Goal: Task Accomplishment & Management: Use online tool/utility

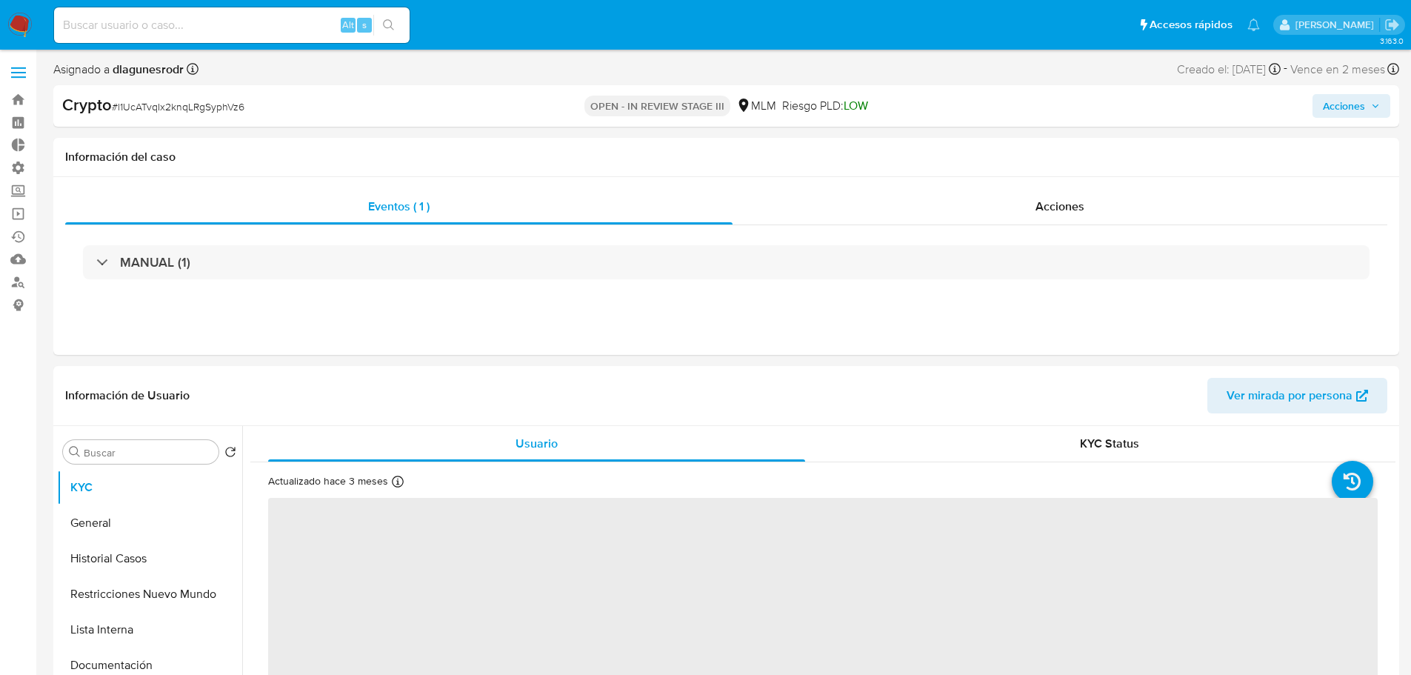
select select "10"
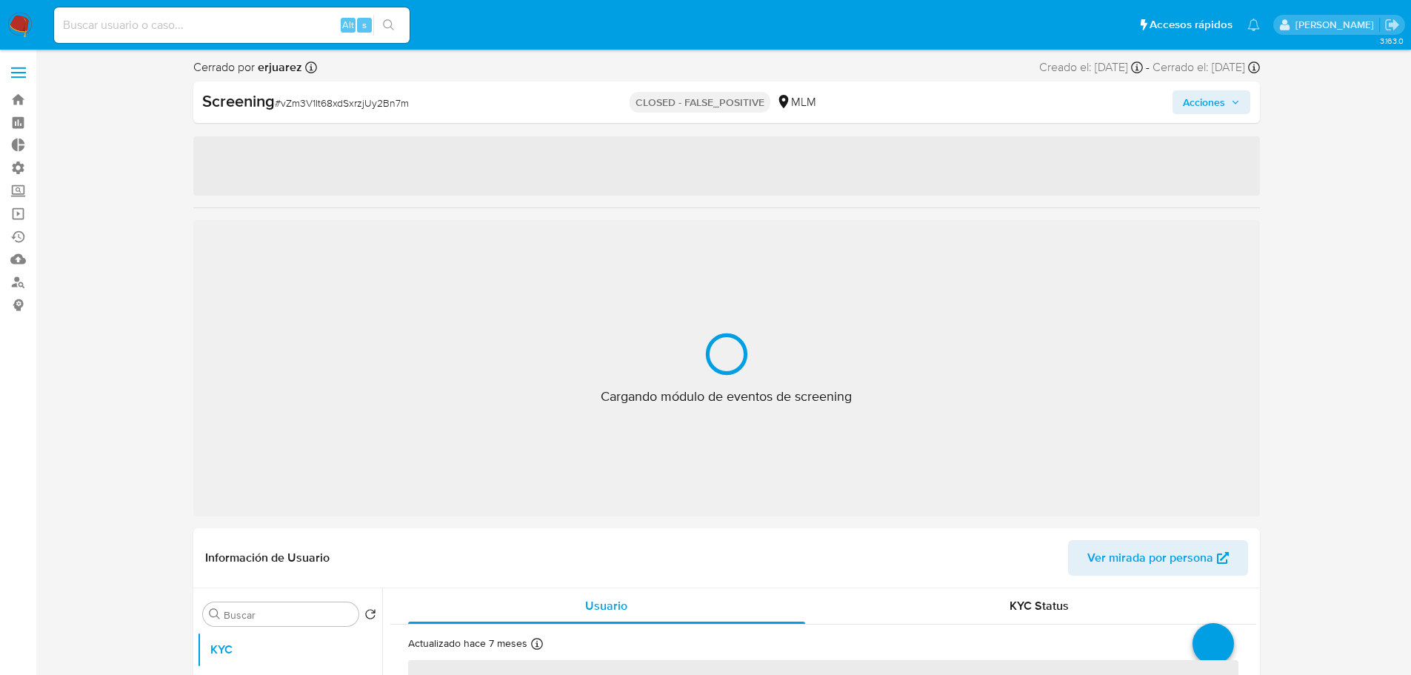
select select "10"
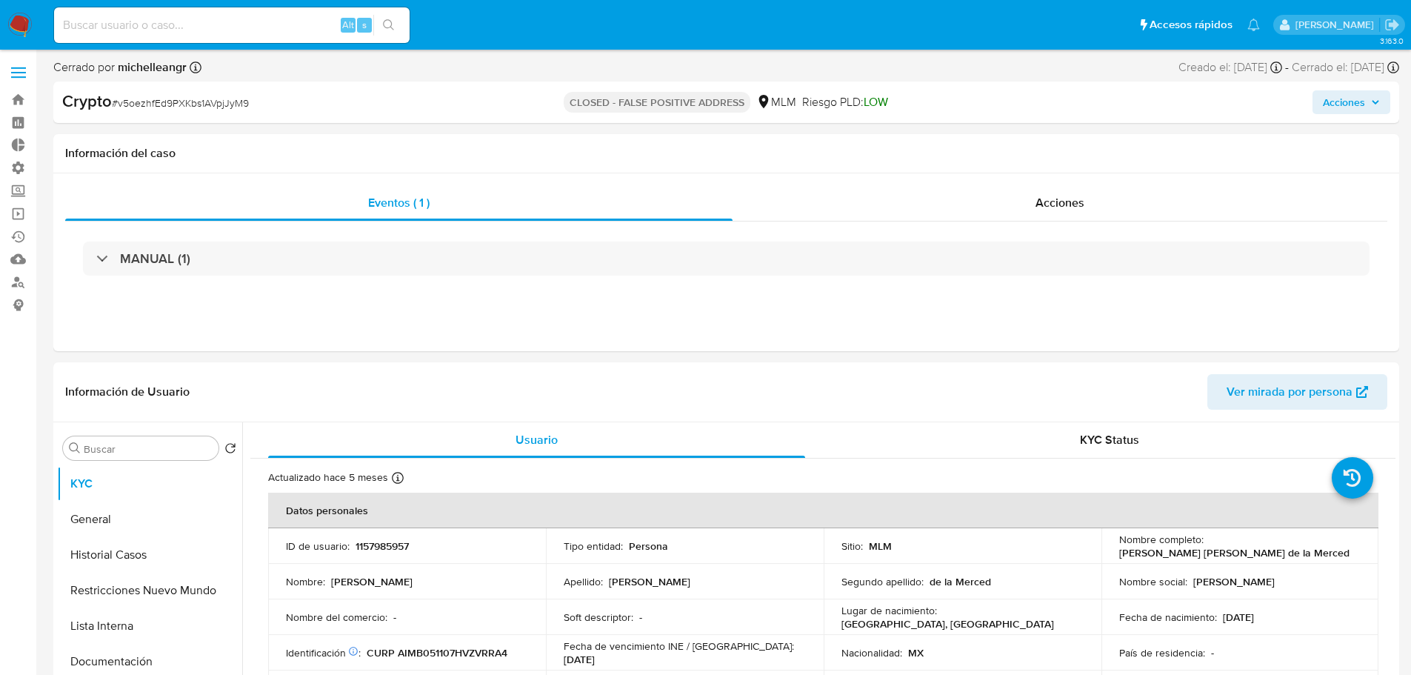
select select "10"
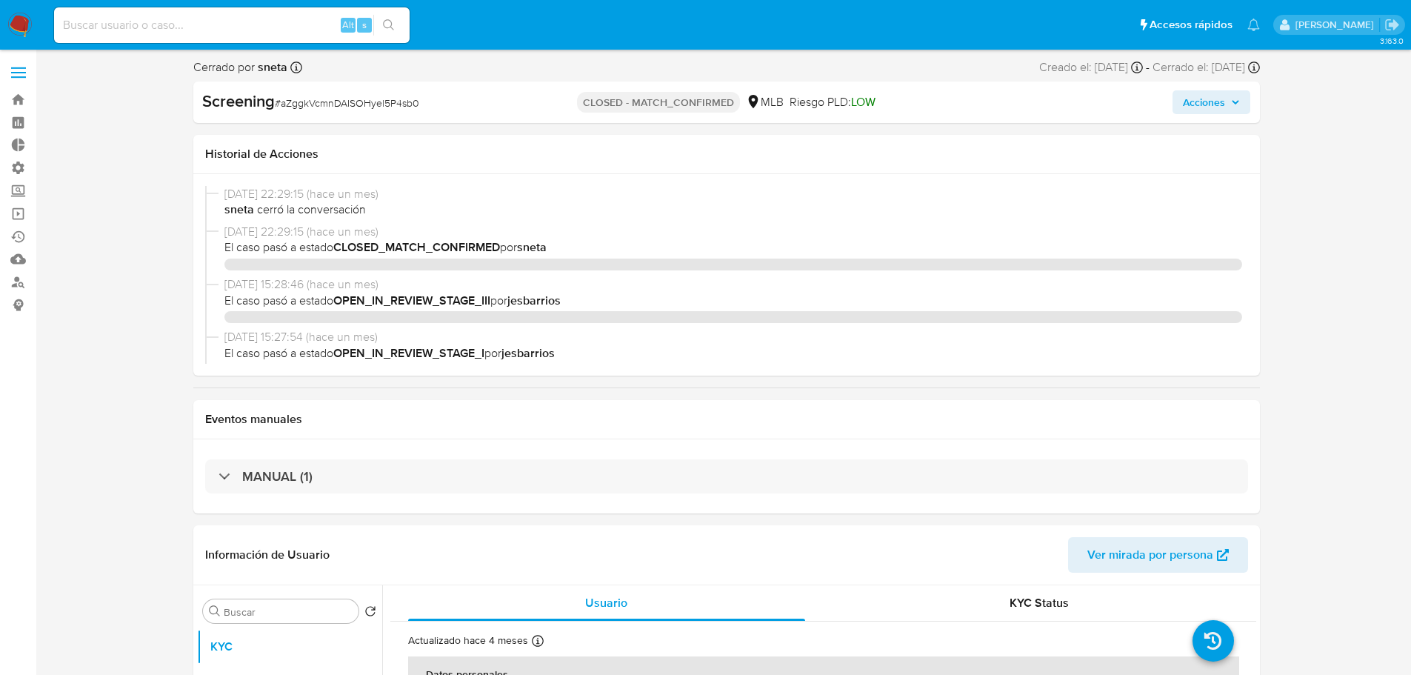
select select "10"
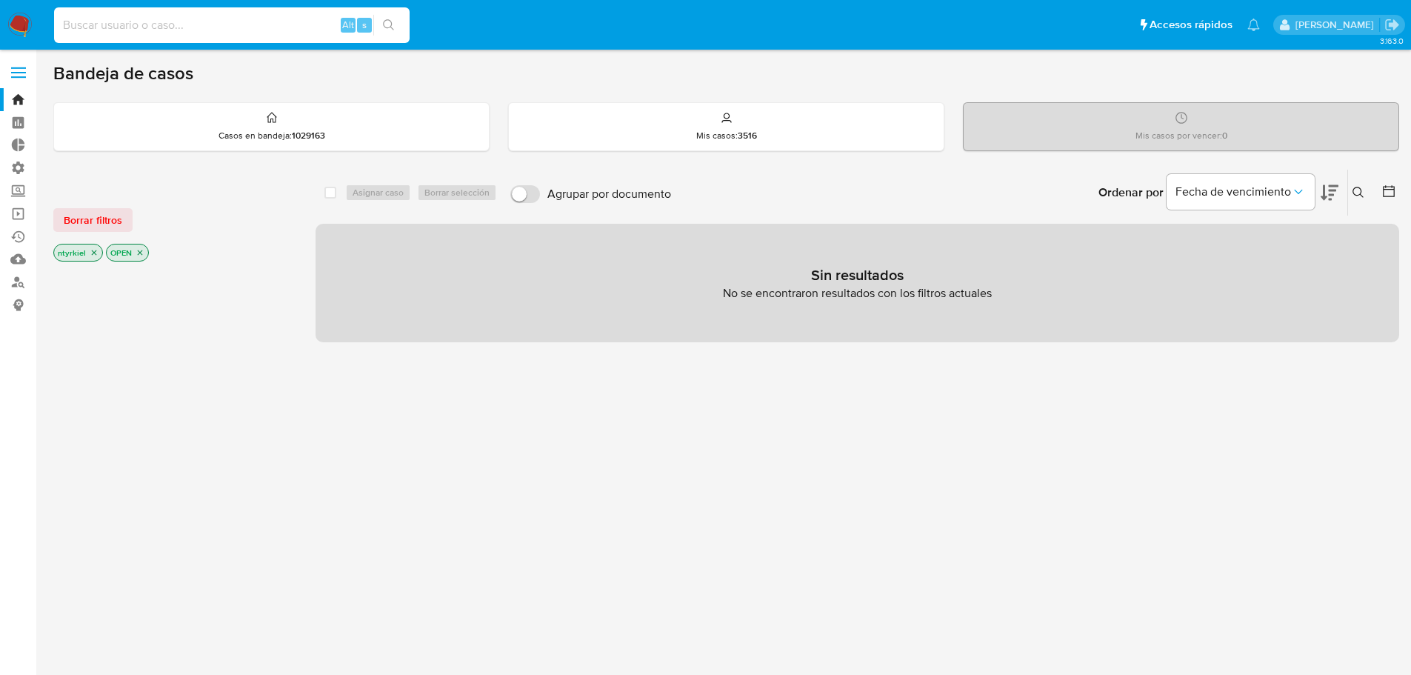
click at [204, 27] on input at bounding box center [232, 25] width 356 height 19
paste input "aeq6pYyfOXAgvOVbZ5v97QQK"
type input "aeq6pYyfOXAgvOVbZ5v97QQK"
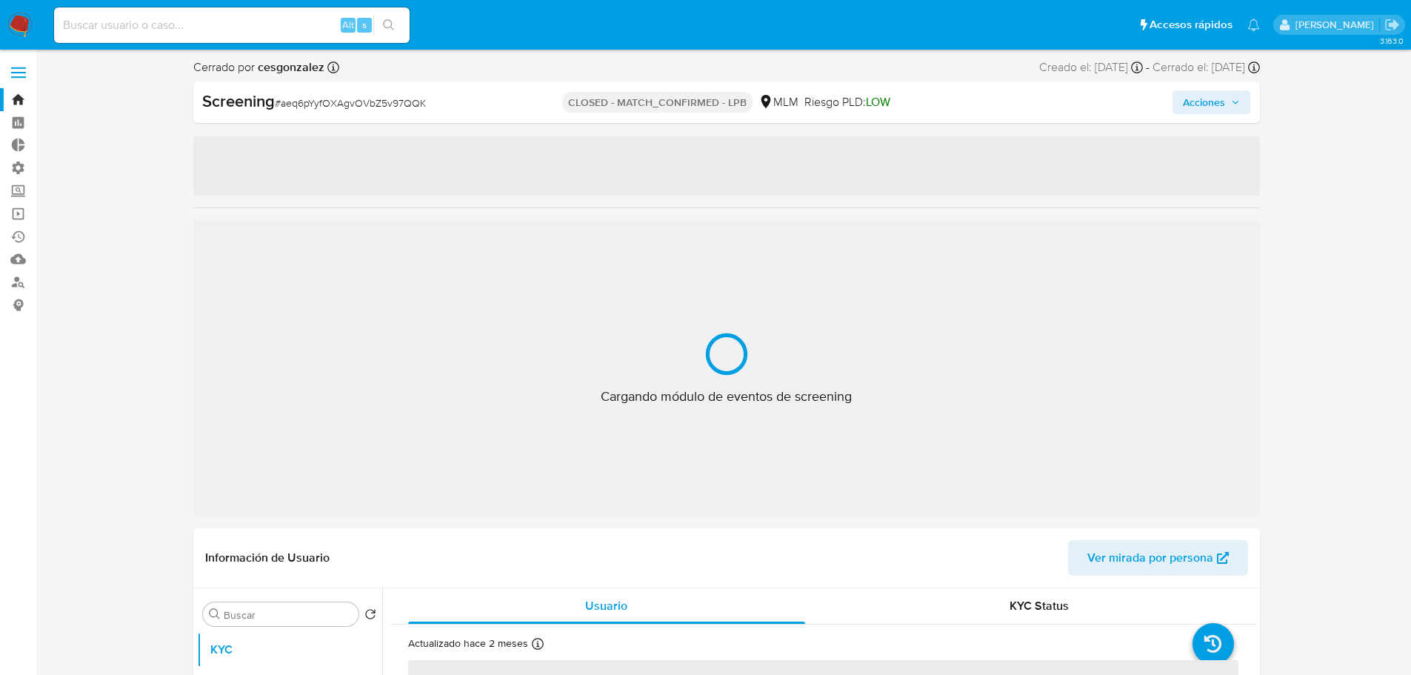
select select "10"
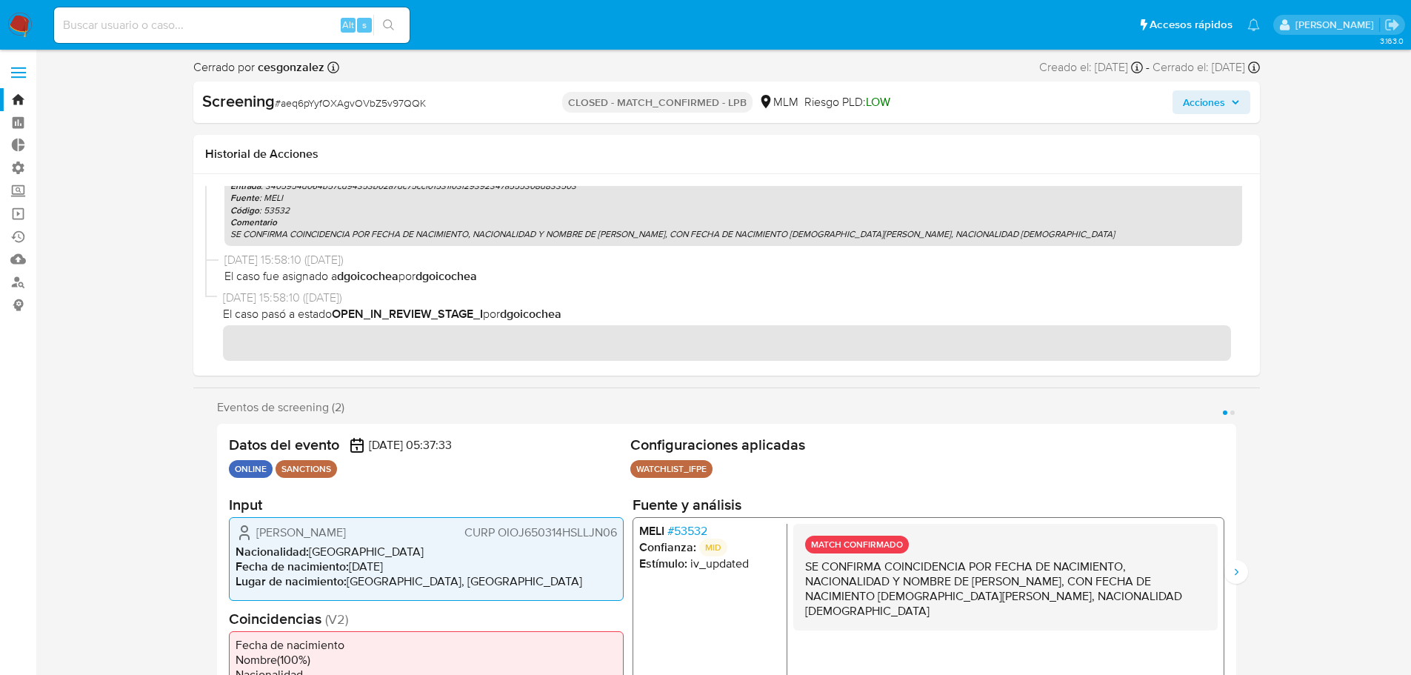
scroll to position [818, 0]
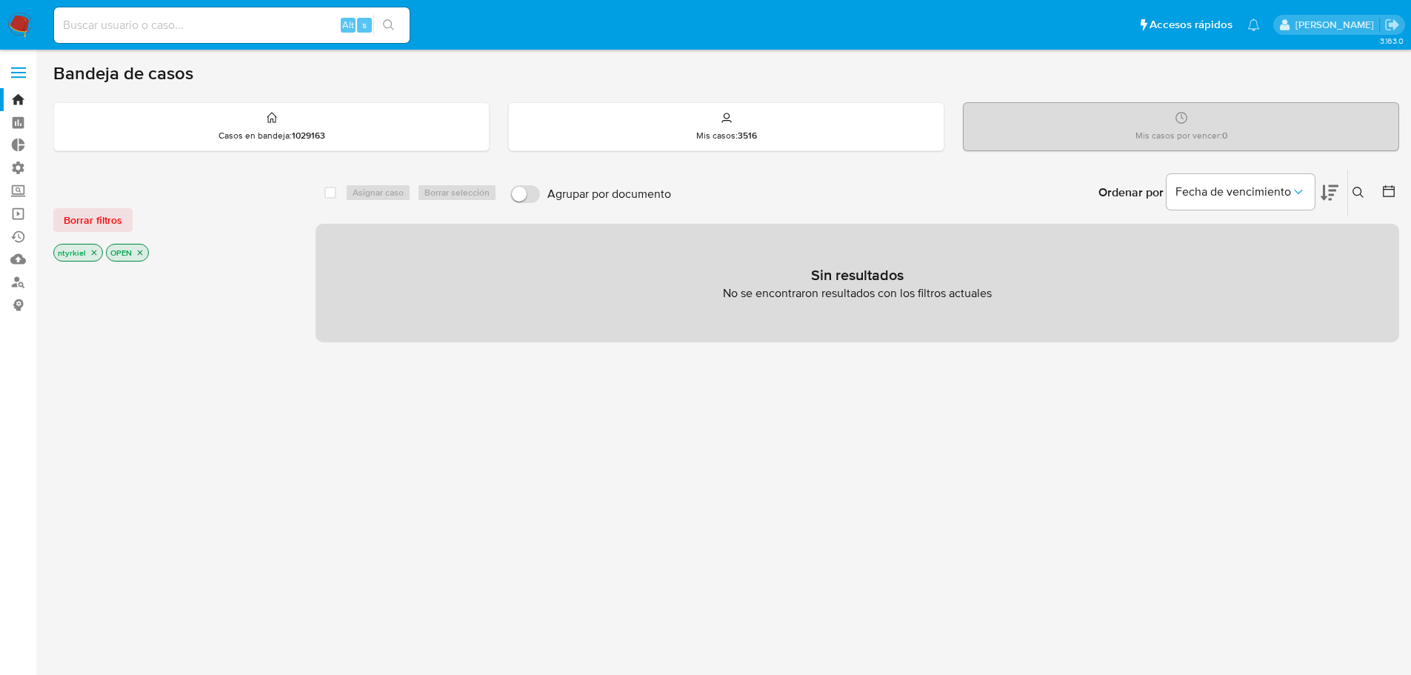
click at [229, 25] on input at bounding box center [232, 25] width 356 height 19
paste input "UQWYRC6ZpSxDC6aiaRMhZEew"
type input "UQWYRC6ZpSxDC6aiaRMhZEew"
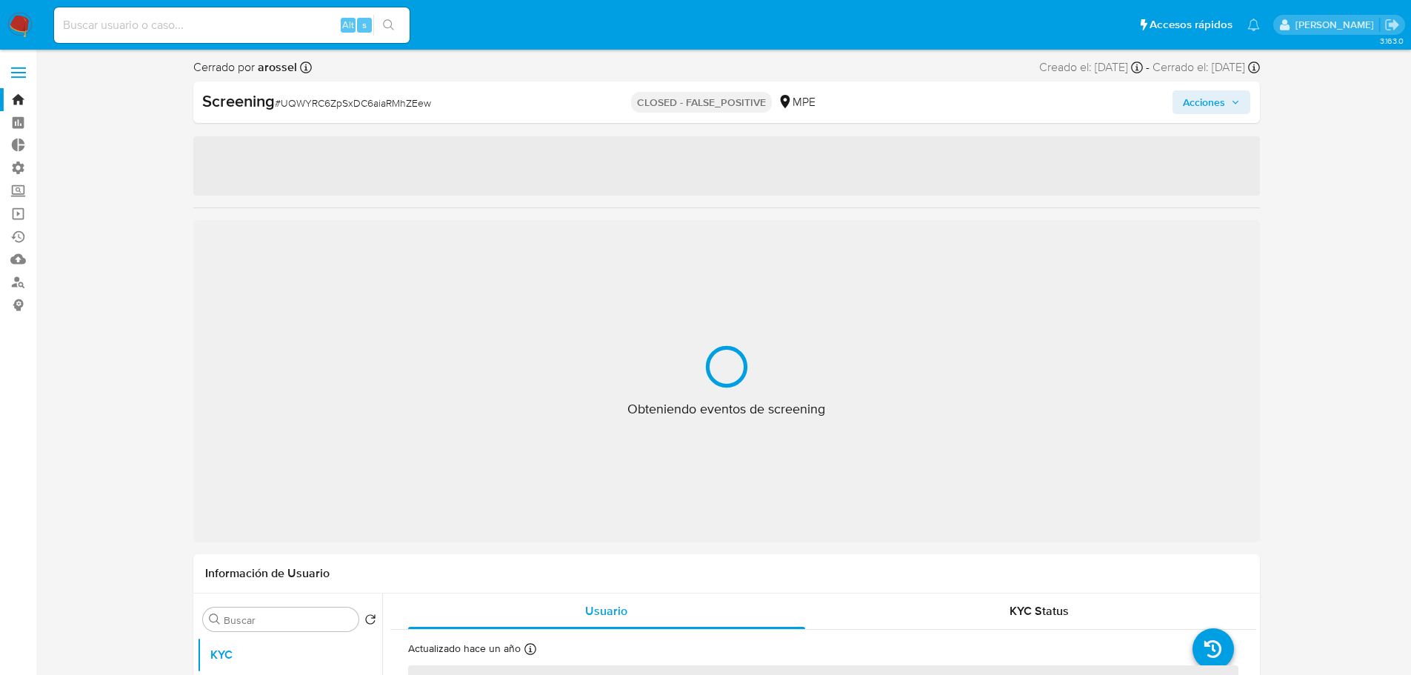
select select "10"
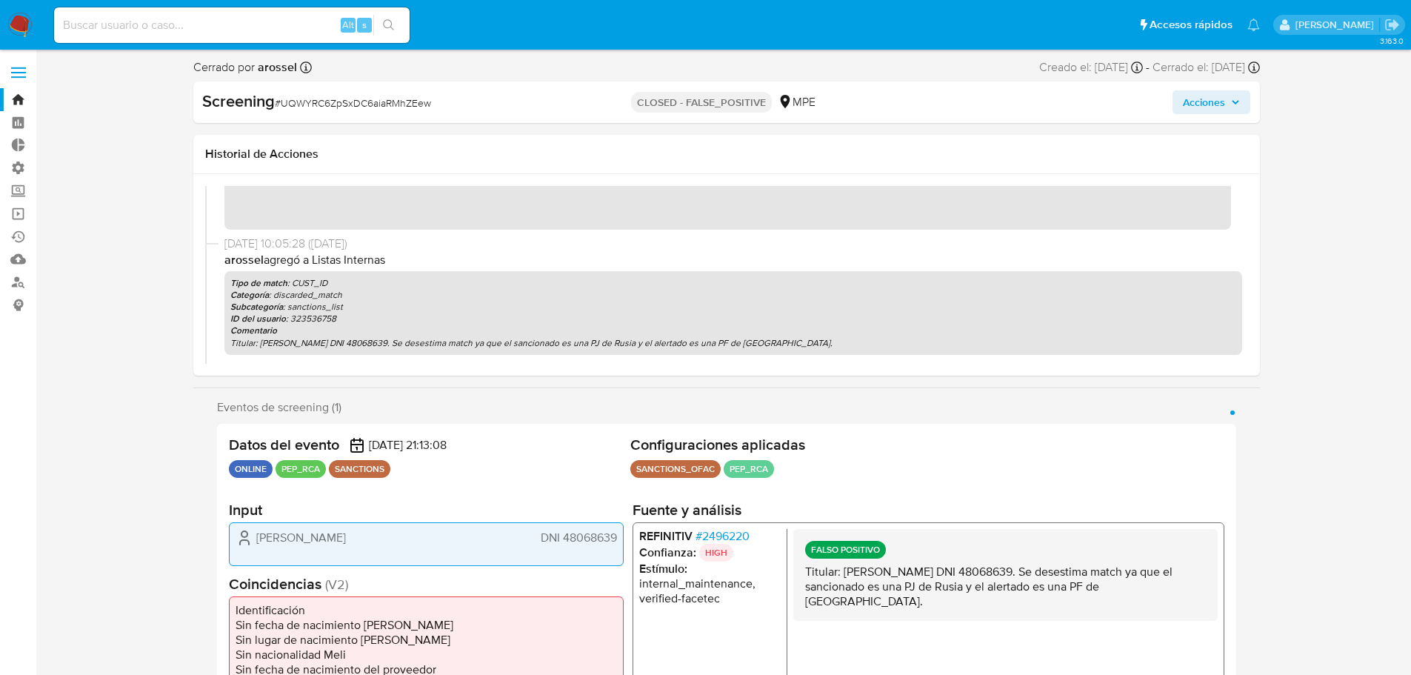
scroll to position [74, 0]
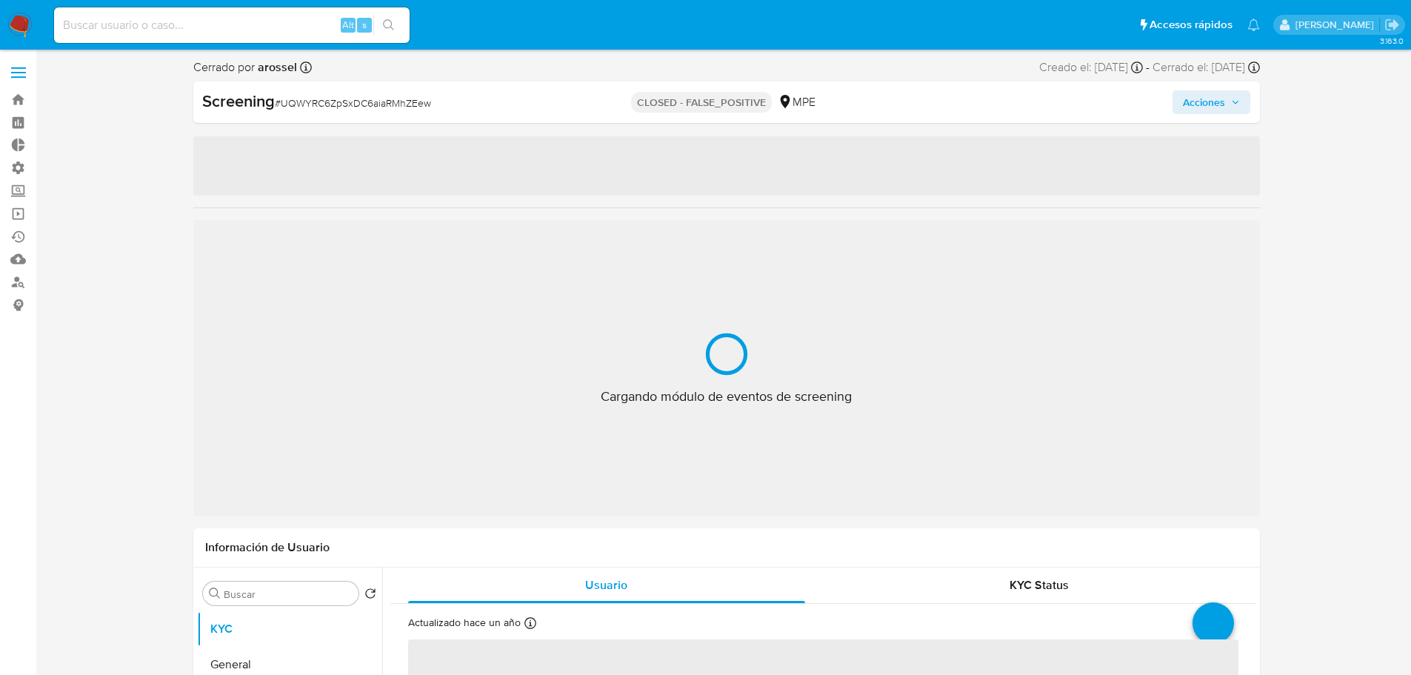
select select "10"
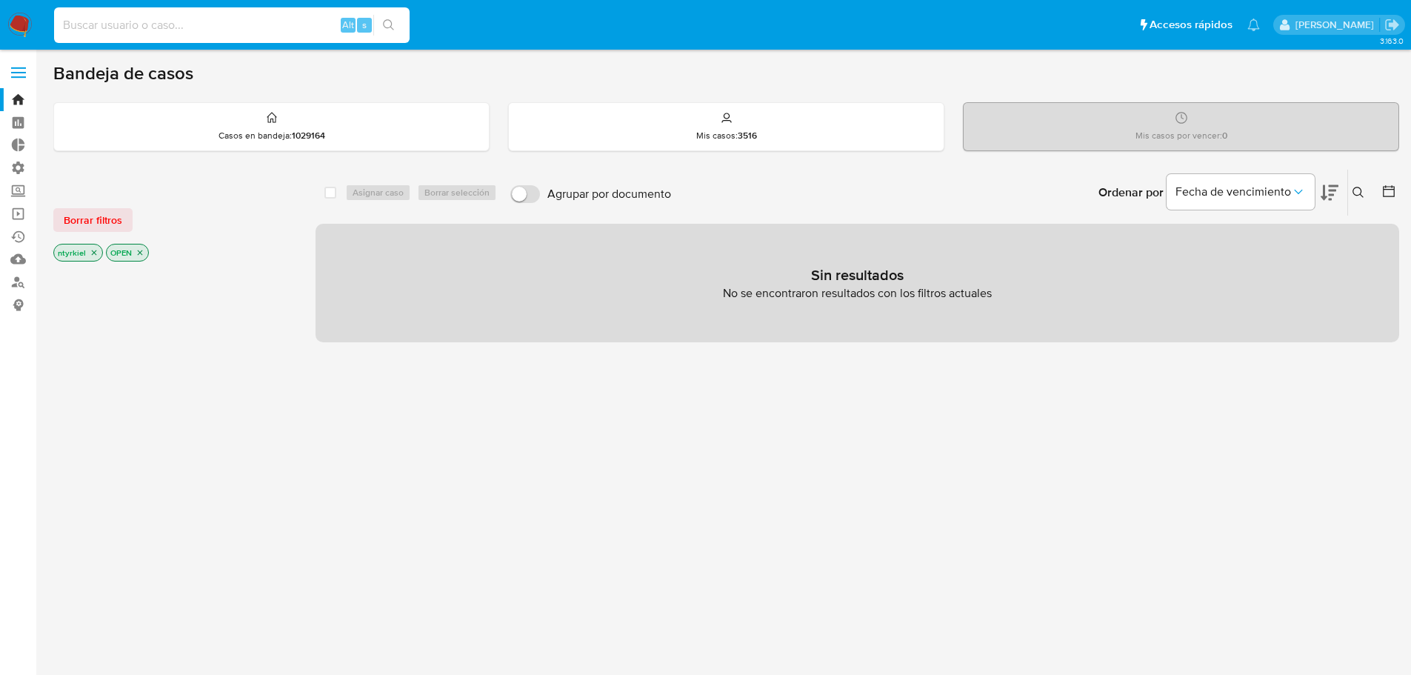
click at [121, 27] on input at bounding box center [232, 25] width 356 height 19
paste input "MaewkYaeFMfaOwBCJwWJMZ3F"
type input "MaewkYaeFMfaOwBCJwWJMZ3F"
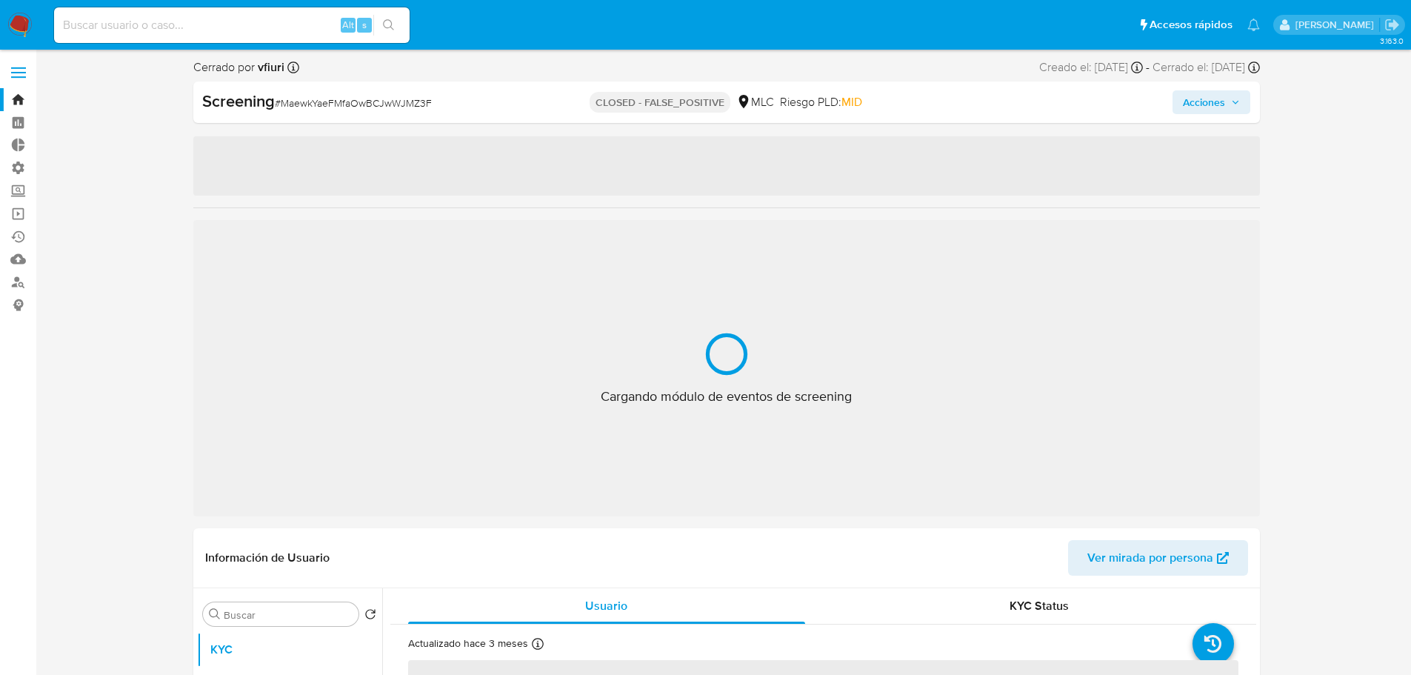
select select "10"
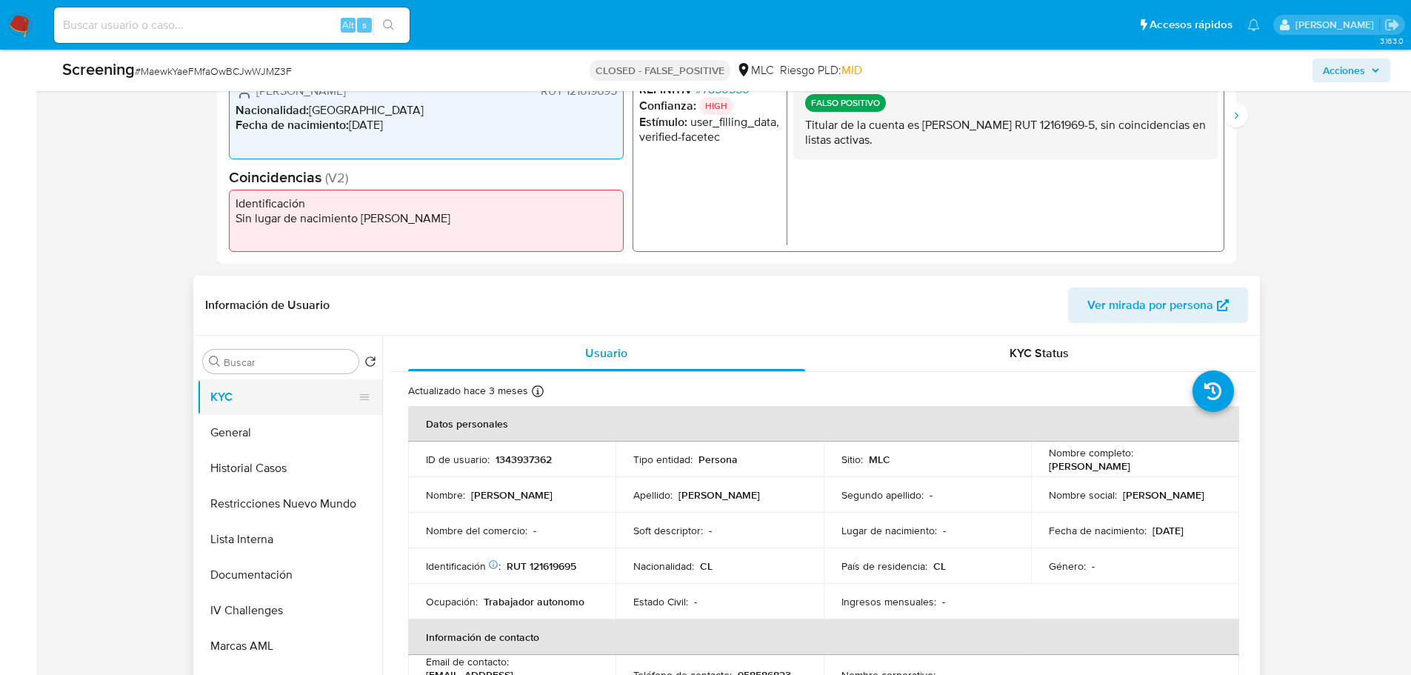
scroll to position [445, 0]
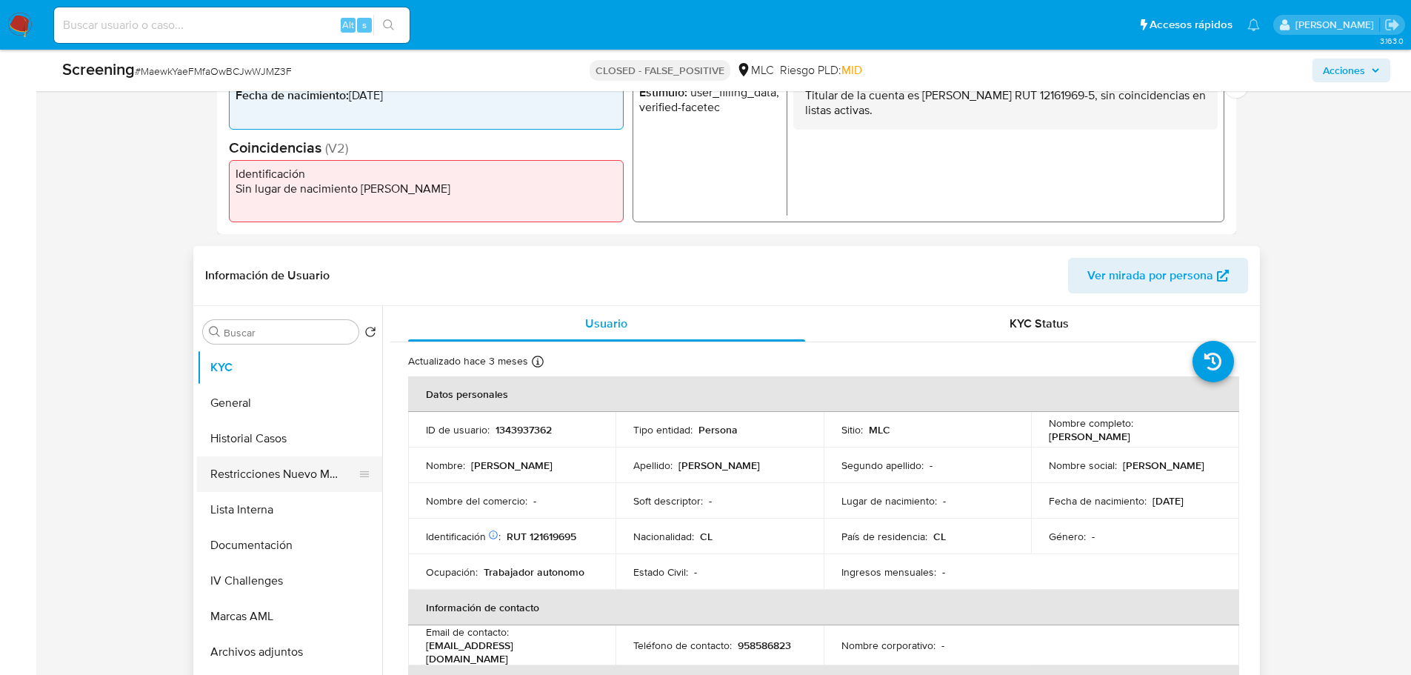
click at [260, 471] on button "Restricciones Nuevo Mundo" at bounding box center [283, 474] width 173 height 36
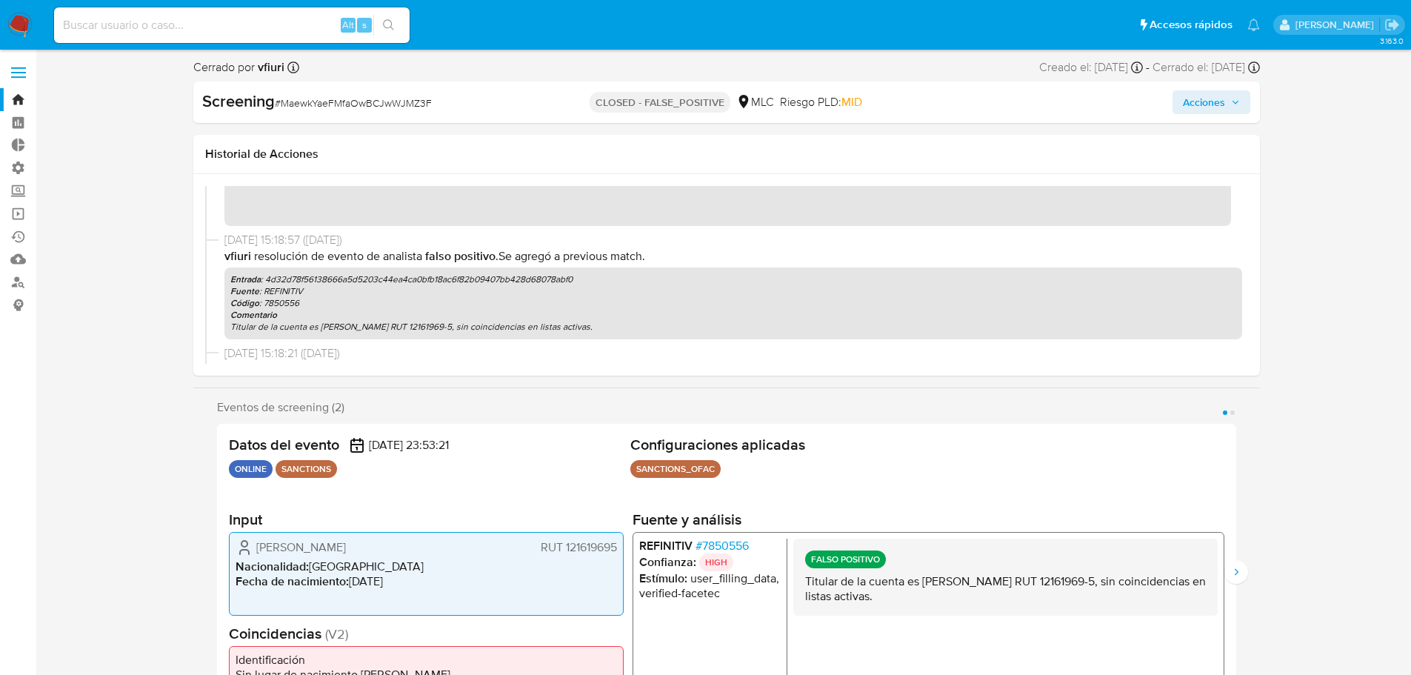
scroll to position [0, 0]
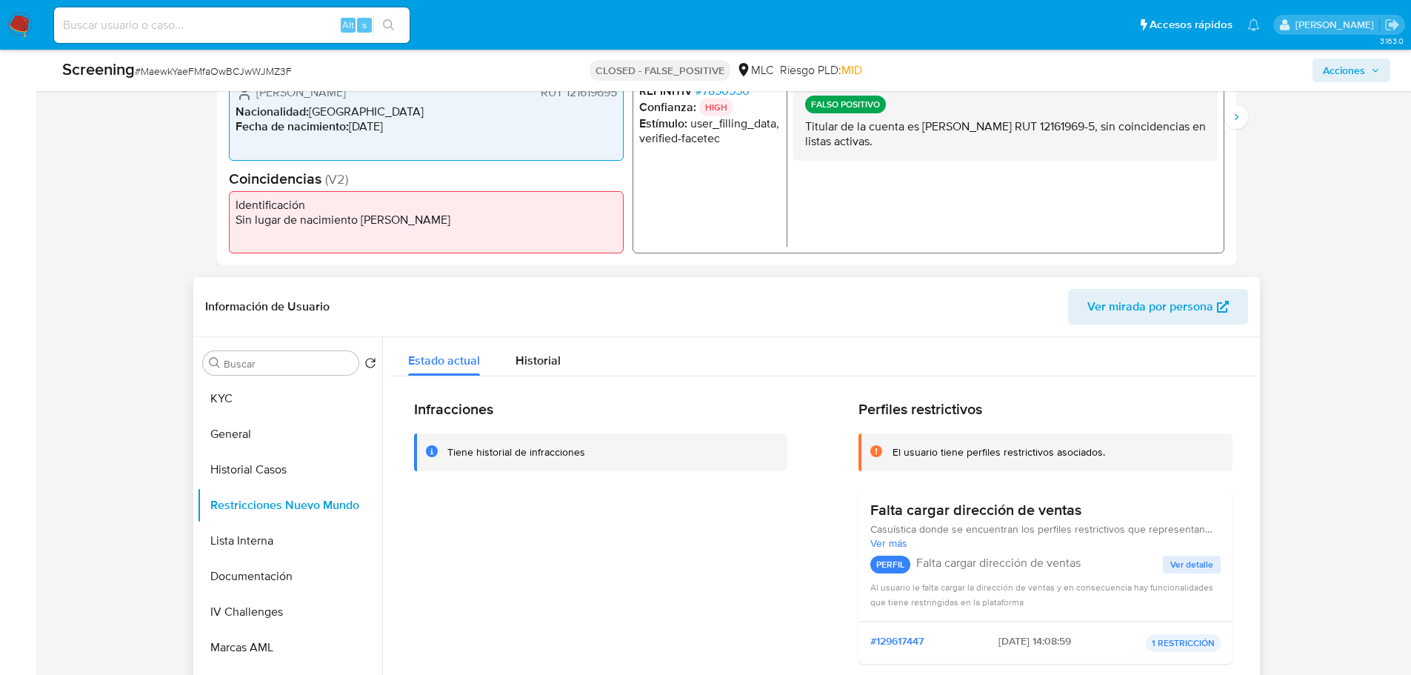
scroll to position [445, 0]
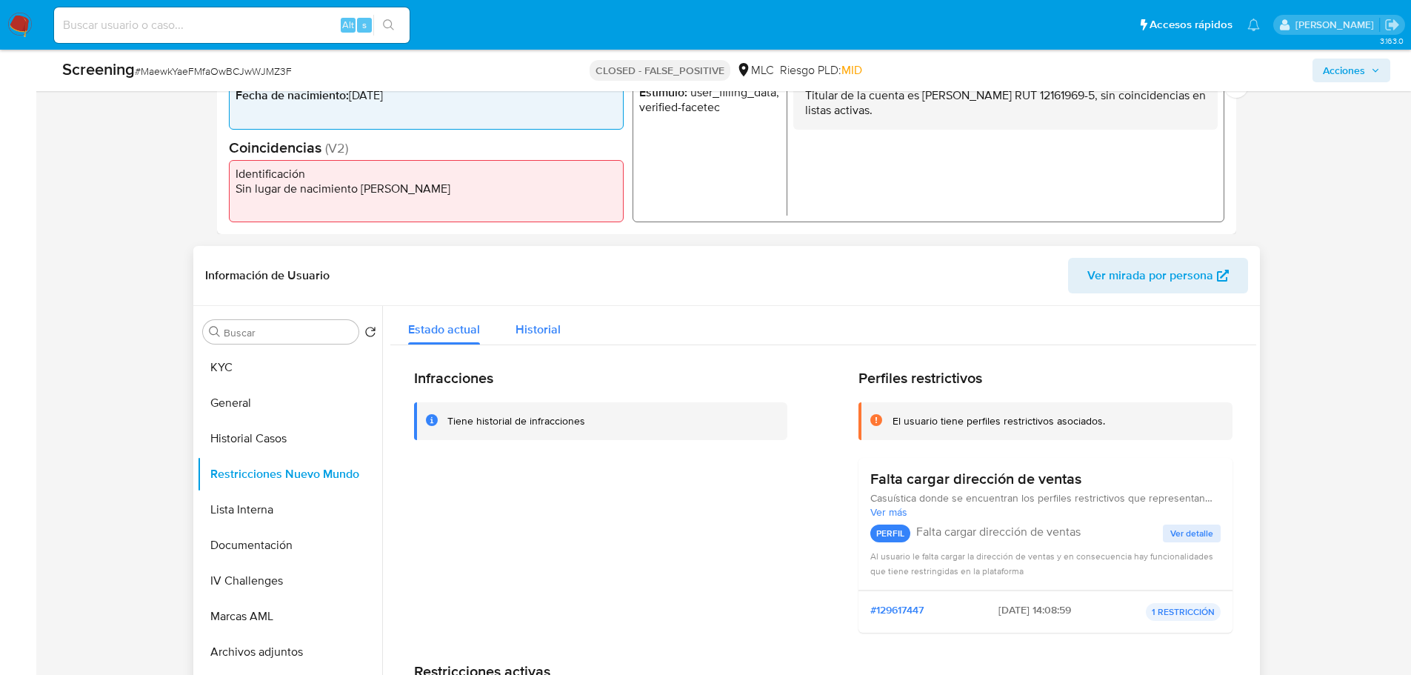
click at [555, 316] on div "Historial" at bounding box center [538, 325] width 45 height 39
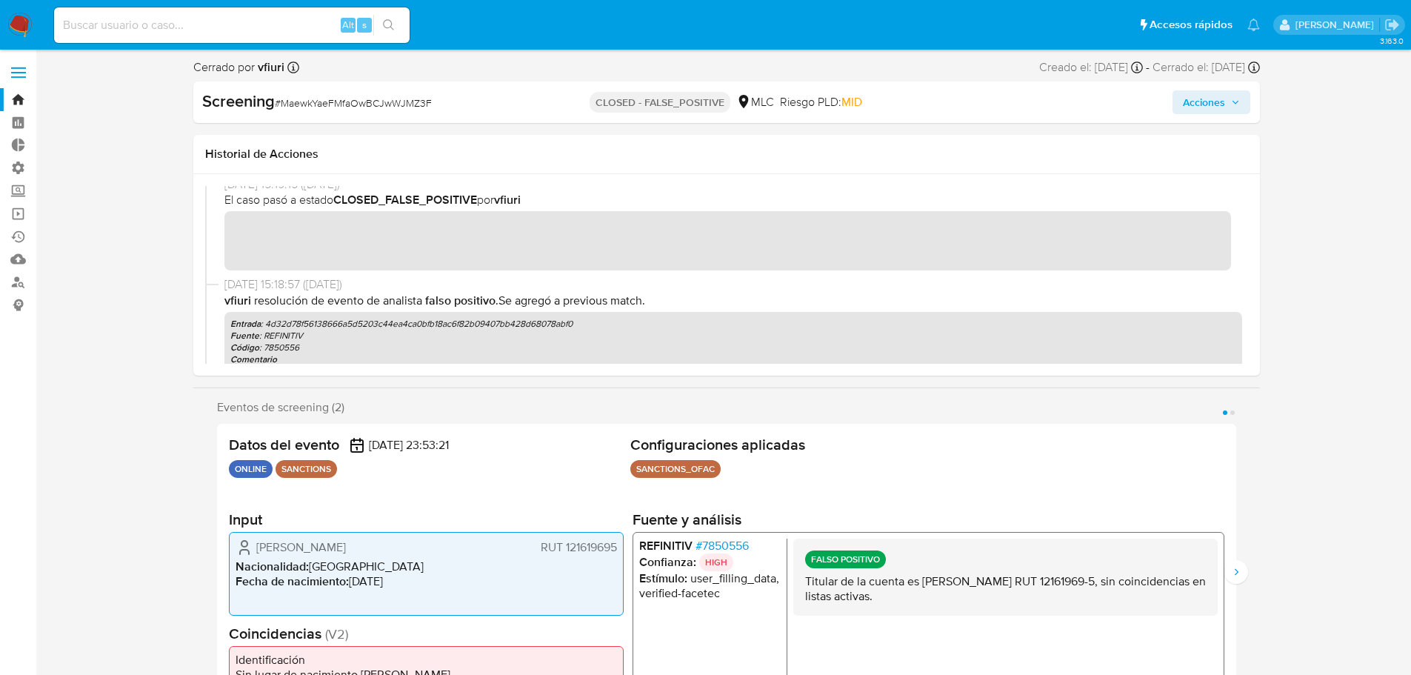
scroll to position [0, 0]
